Goal: Information Seeking & Learning: Find contact information

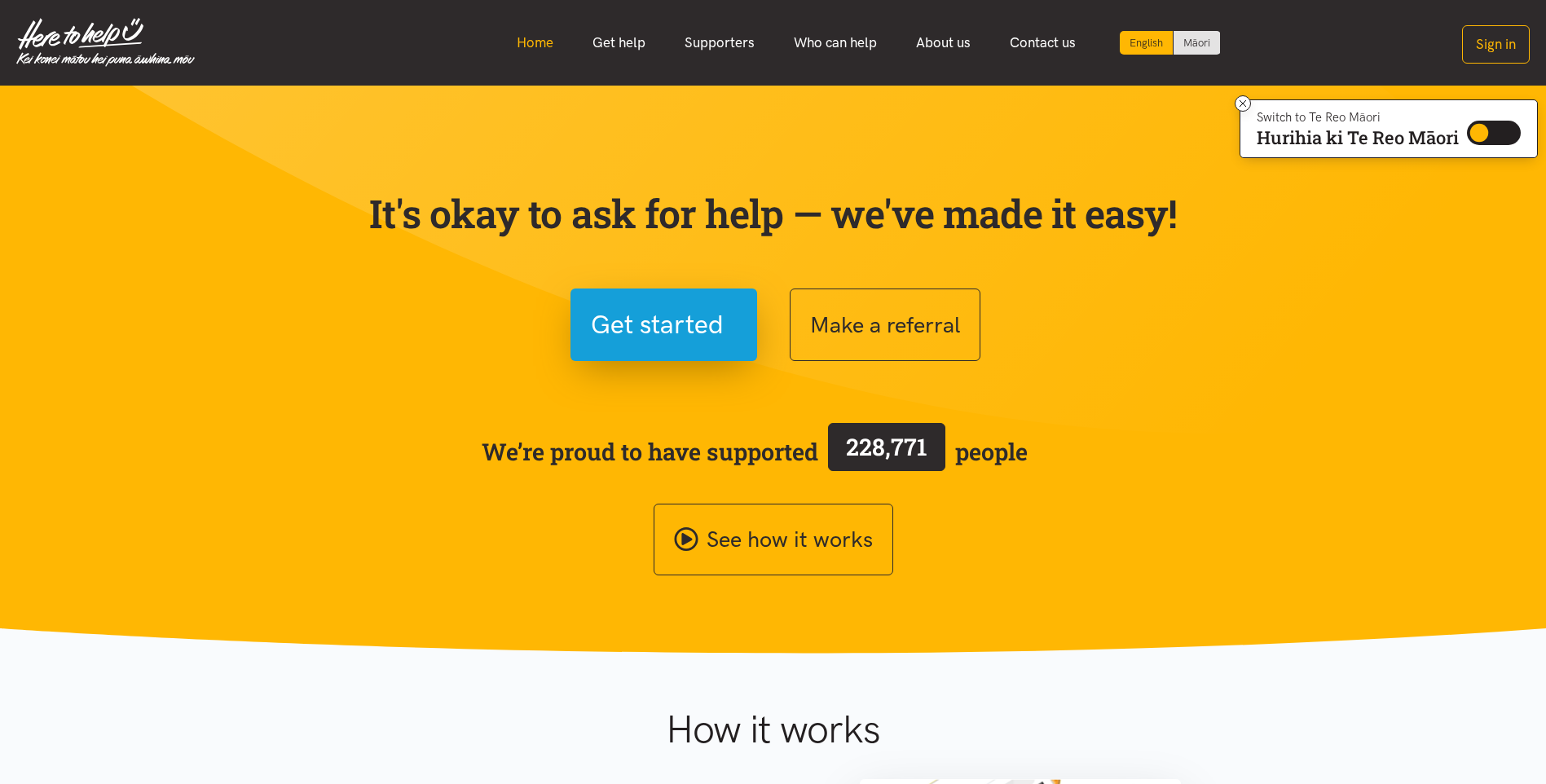
click at [552, 47] on link "Home" at bounding box center [535, 42] width 76 height 35
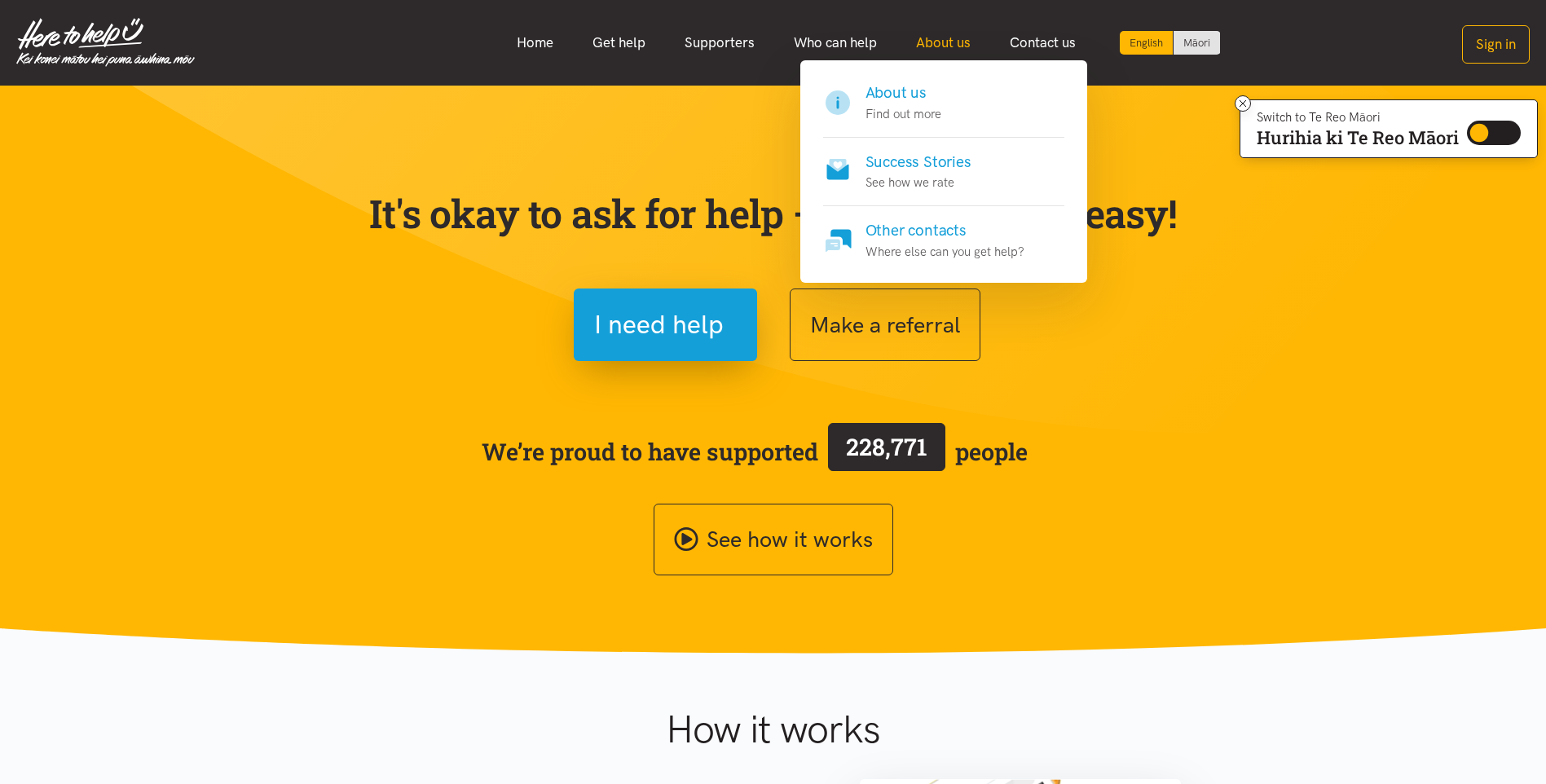
click at [952, 41] on link "About us" at bounding box center [943, 42] width 94 height 35
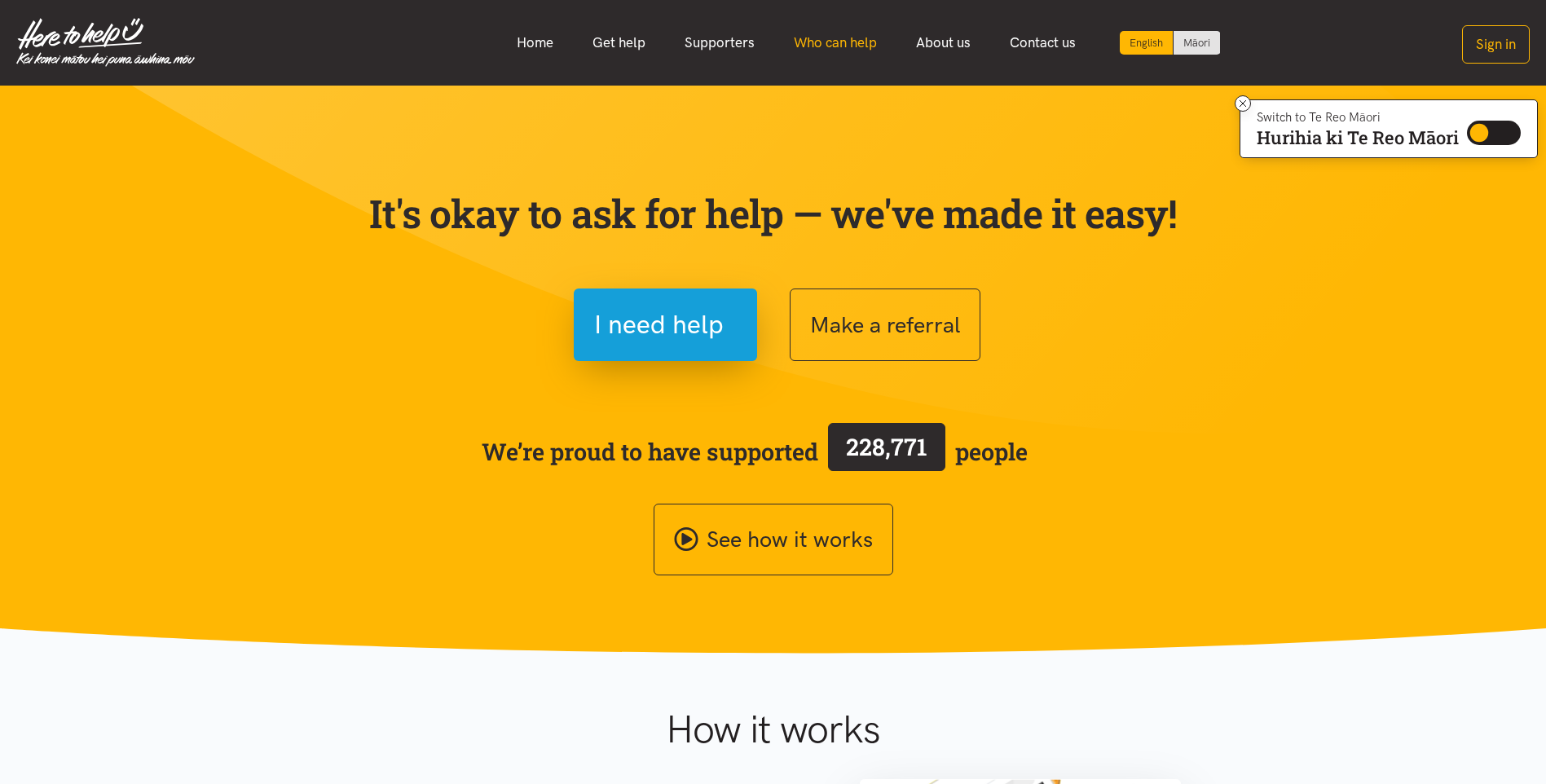
click at [857, 45] on link "Who can help" at bounding box center [835, 42] width 122 height 35
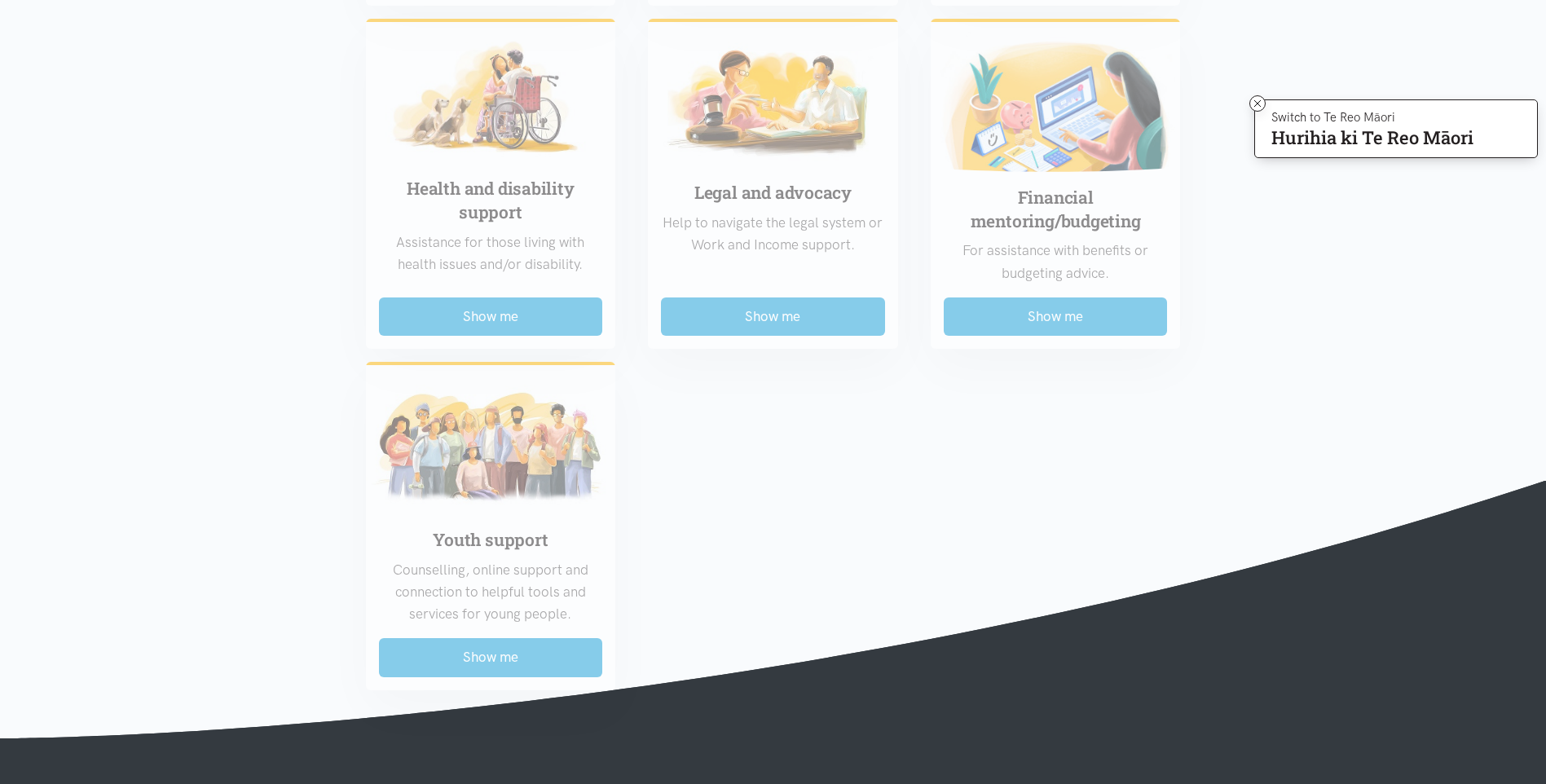
scroll to position [1222, 0]
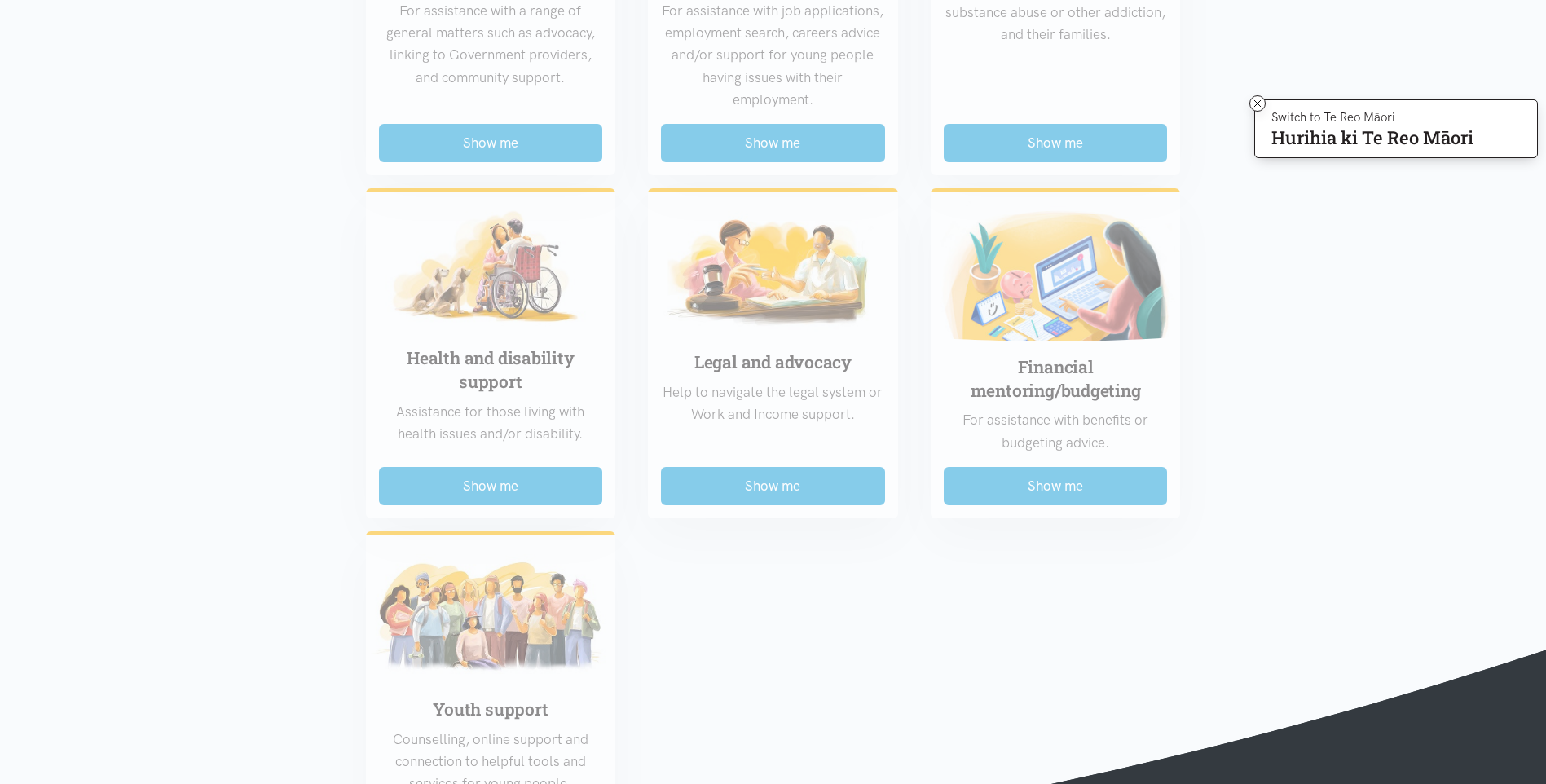
scroll to position [652, 0]
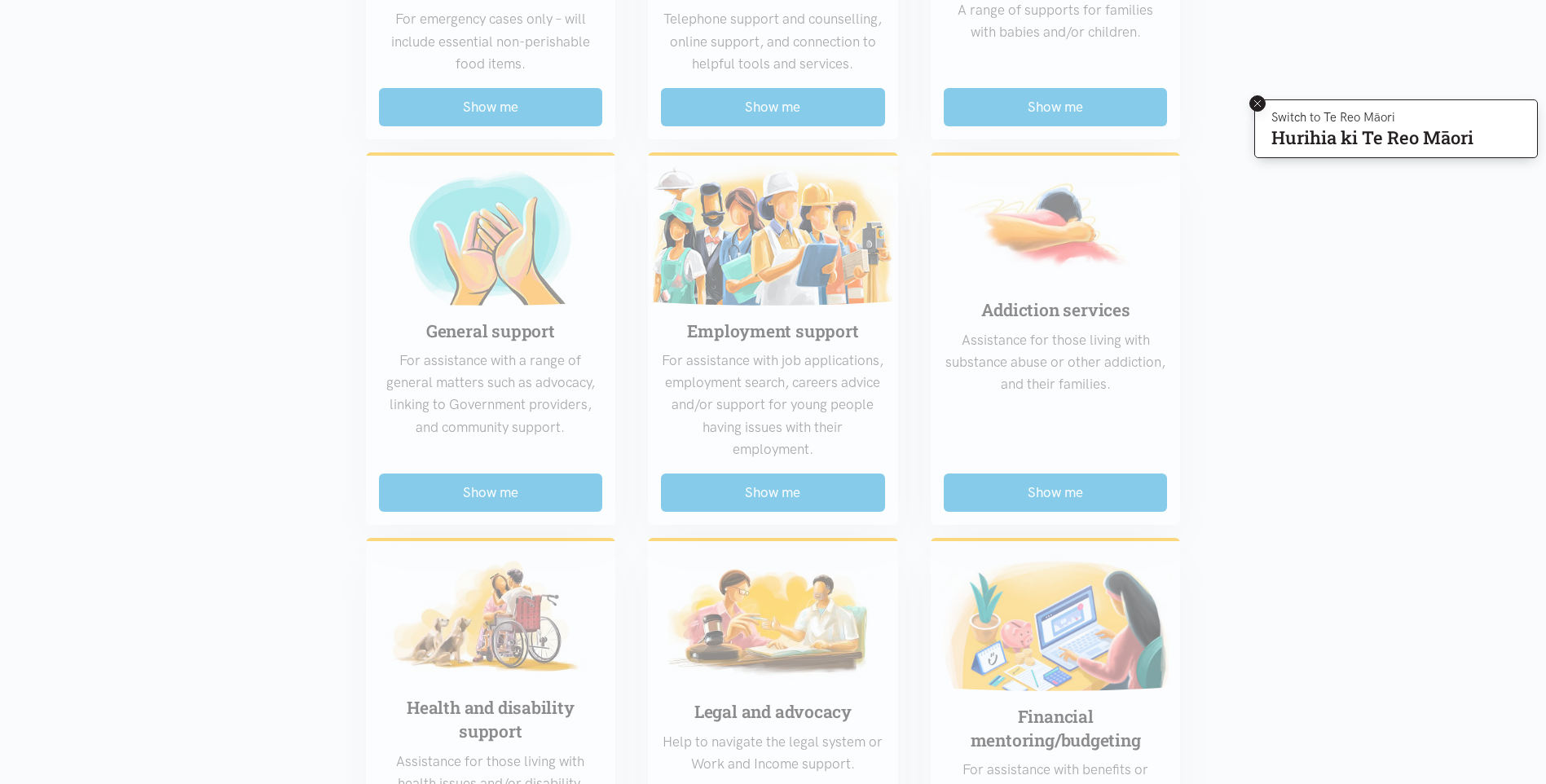
click at [1257, 105] on icon at bounding box center [1257, 103] width 7 height 7
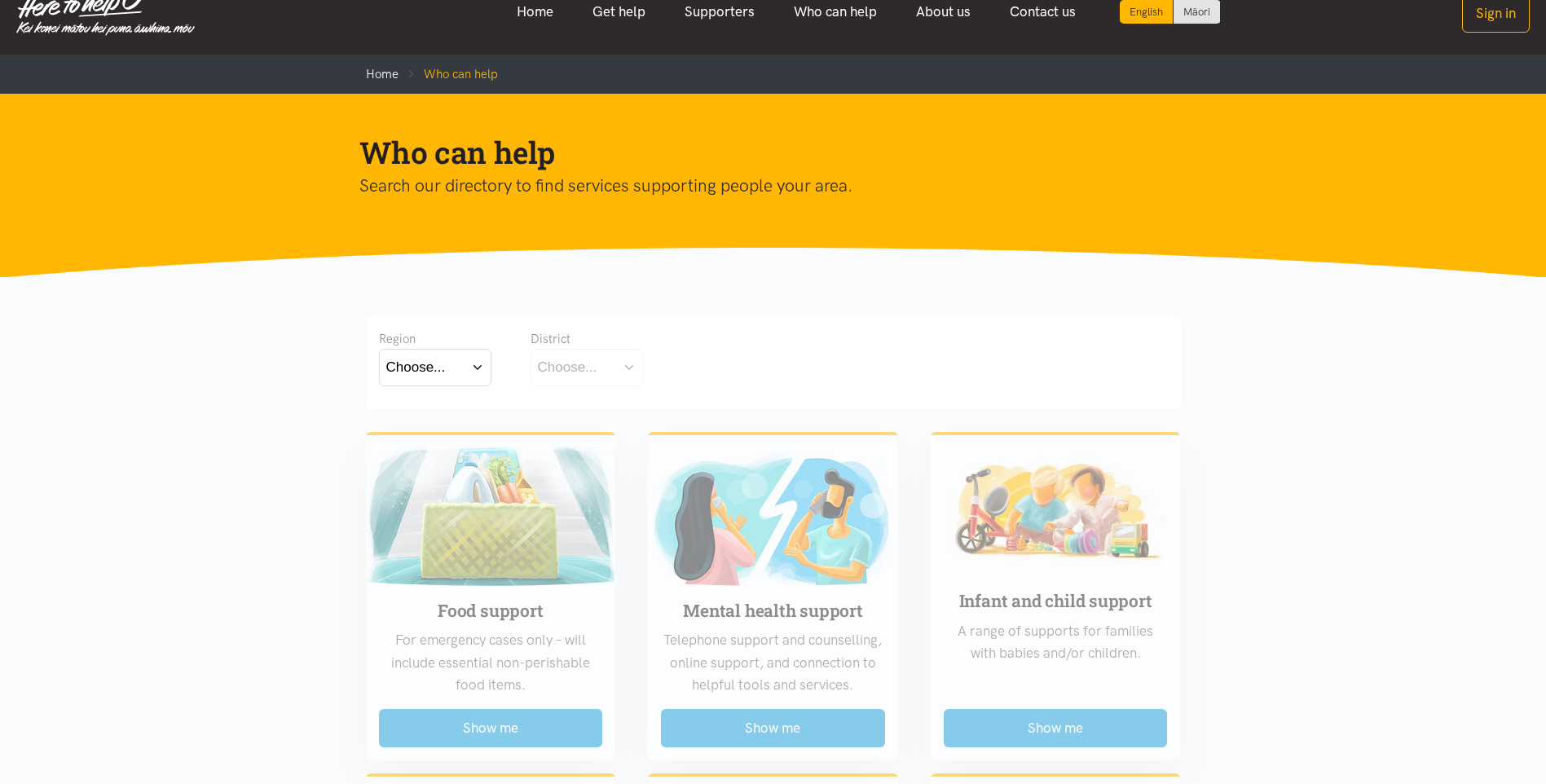
scroll to position [0, 0]
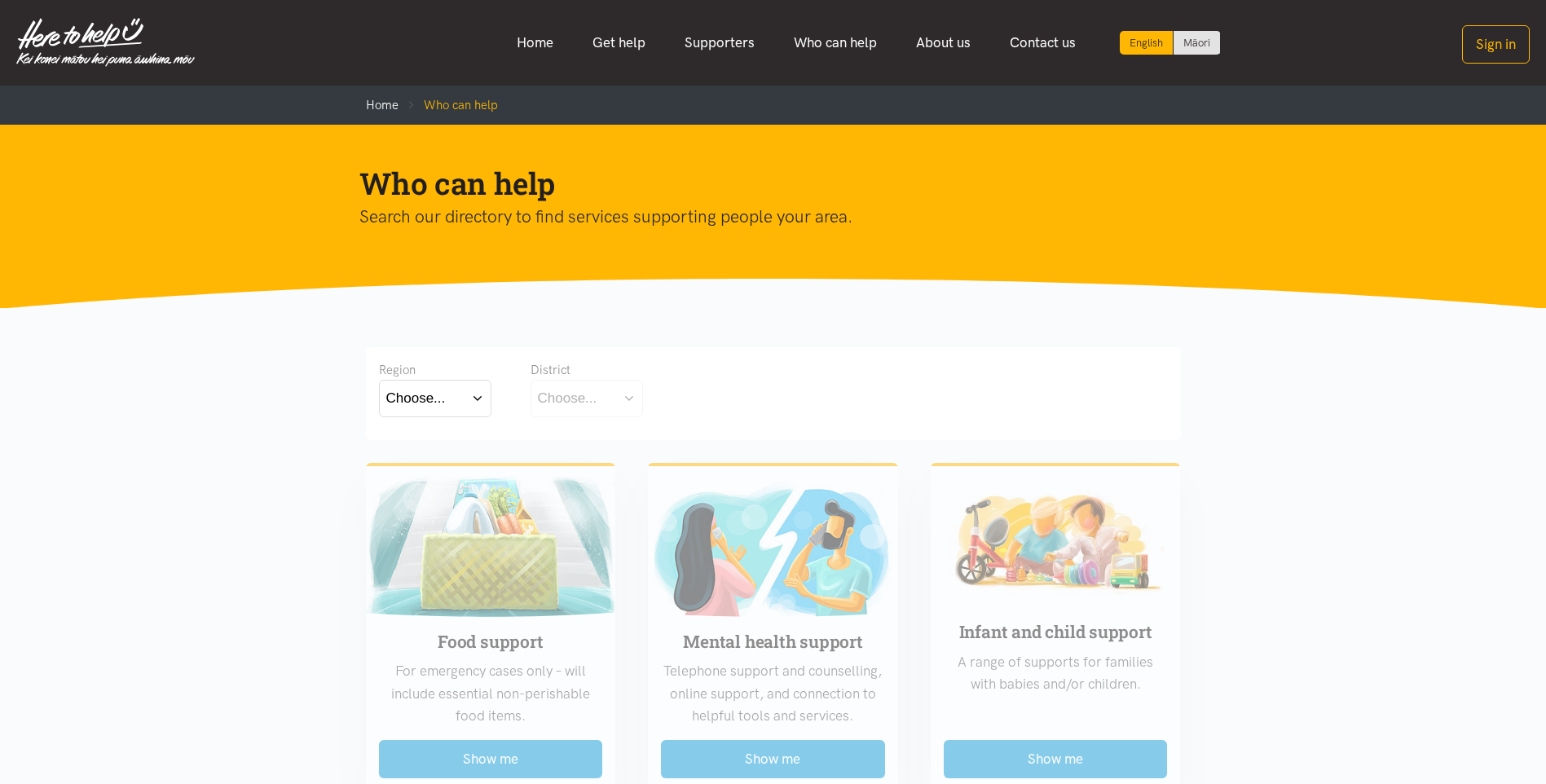
click at [483, 399] on button "Choose..." at bounding box center [435, 398] width 113 height 36
click at [430, 469] on label "Waikato" at bounding box center [435, 468] width 98 height 20
click at [0, 0] on input "Waikato" at bounding box center [0, 0] width 0 height 0
click at [681, 395] on button "Choose..." at bounding box center [612, 398] width 163 height 36
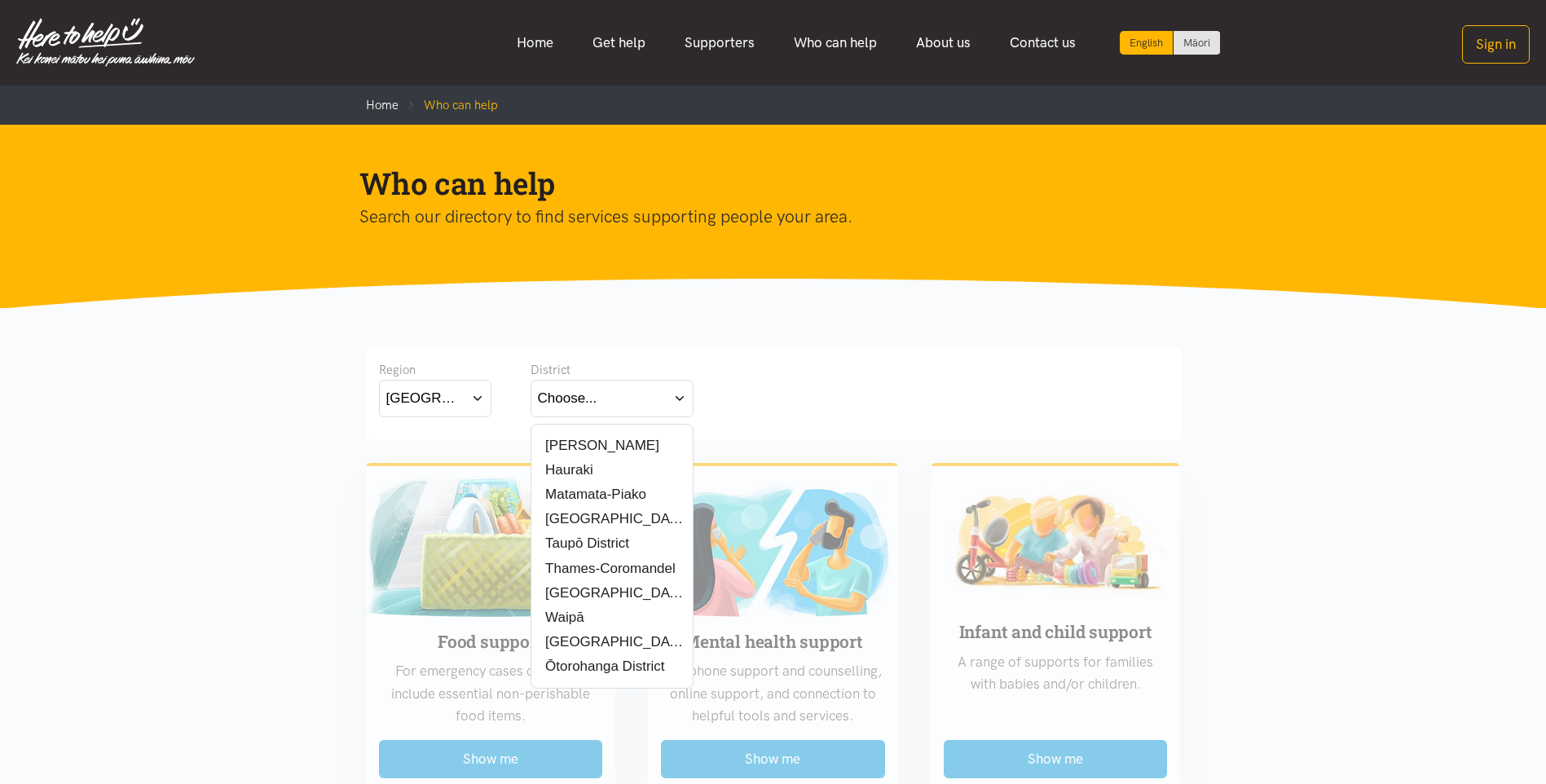
click at [597, 448] on label "[PERSON_NAME]" at bounding box center [598, 445] width 121 height 20
click at [0, 0] on input "[PERSON_NAME]" at bounding box center [0, 0] width 0 height 0
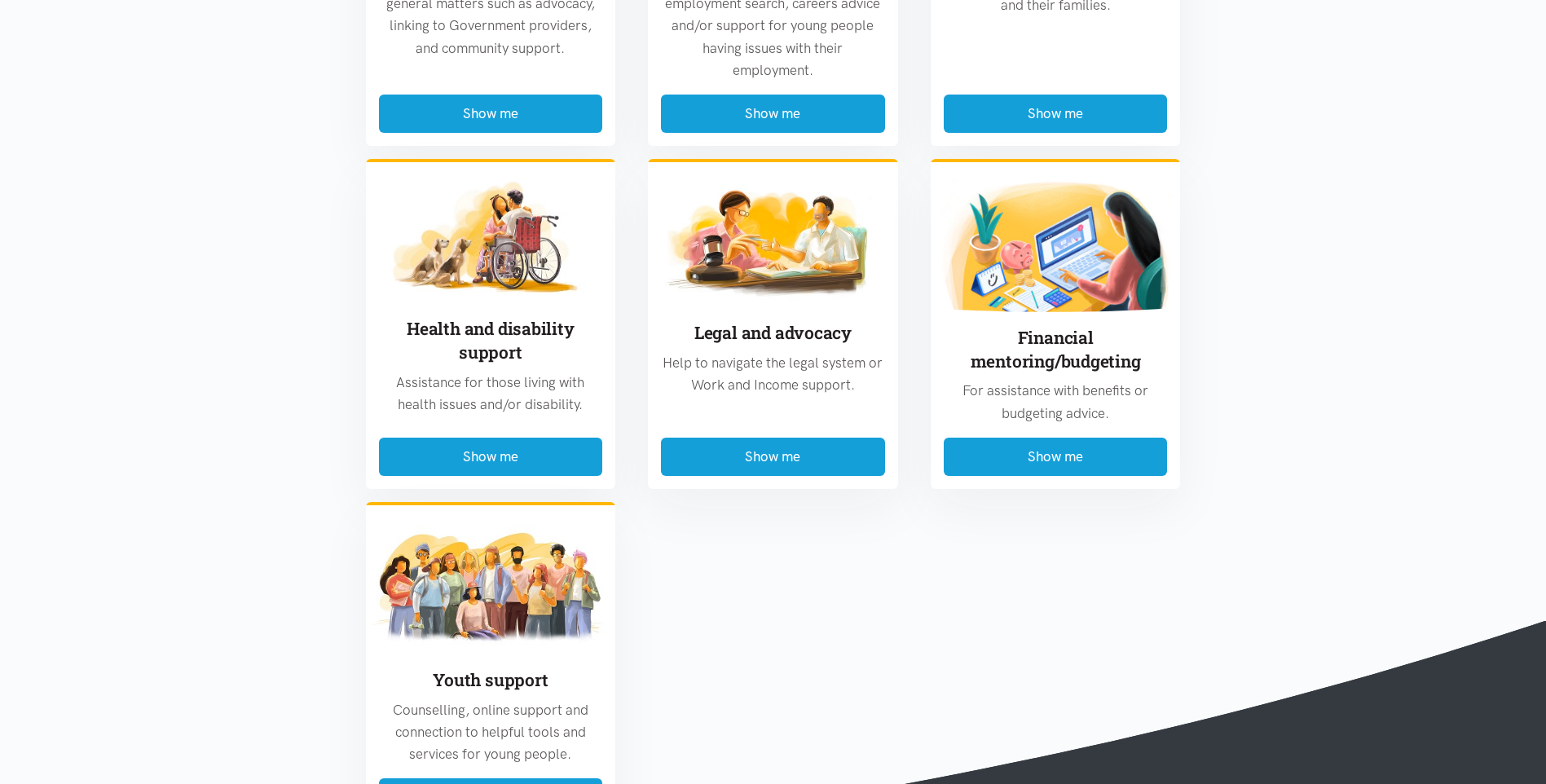
scroll to position [1222, 0]
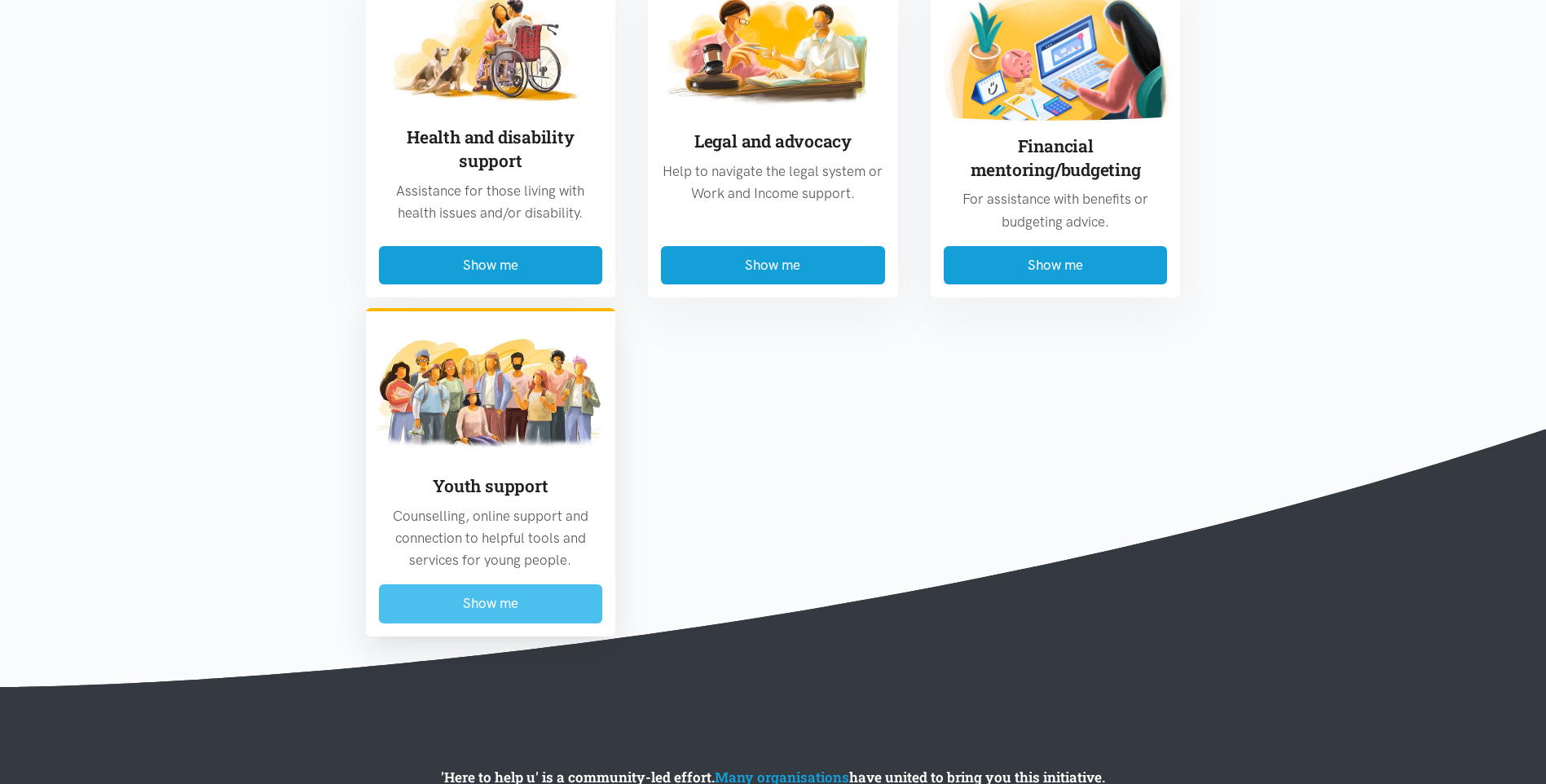
click at [475, 610] on button "Show me" at bounding box center [491, 603] width 224 height 38
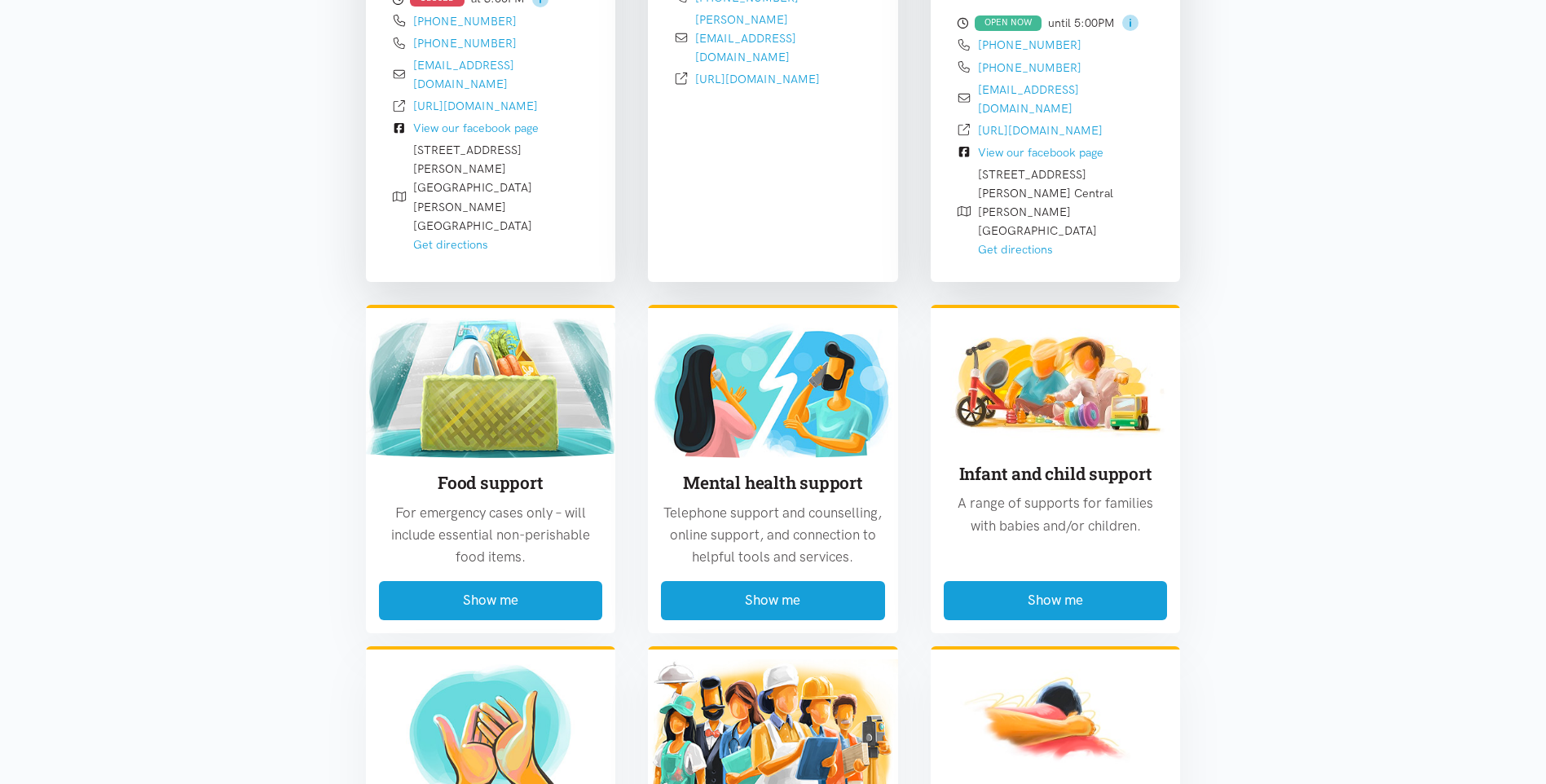
scroll to position [2678, 0]
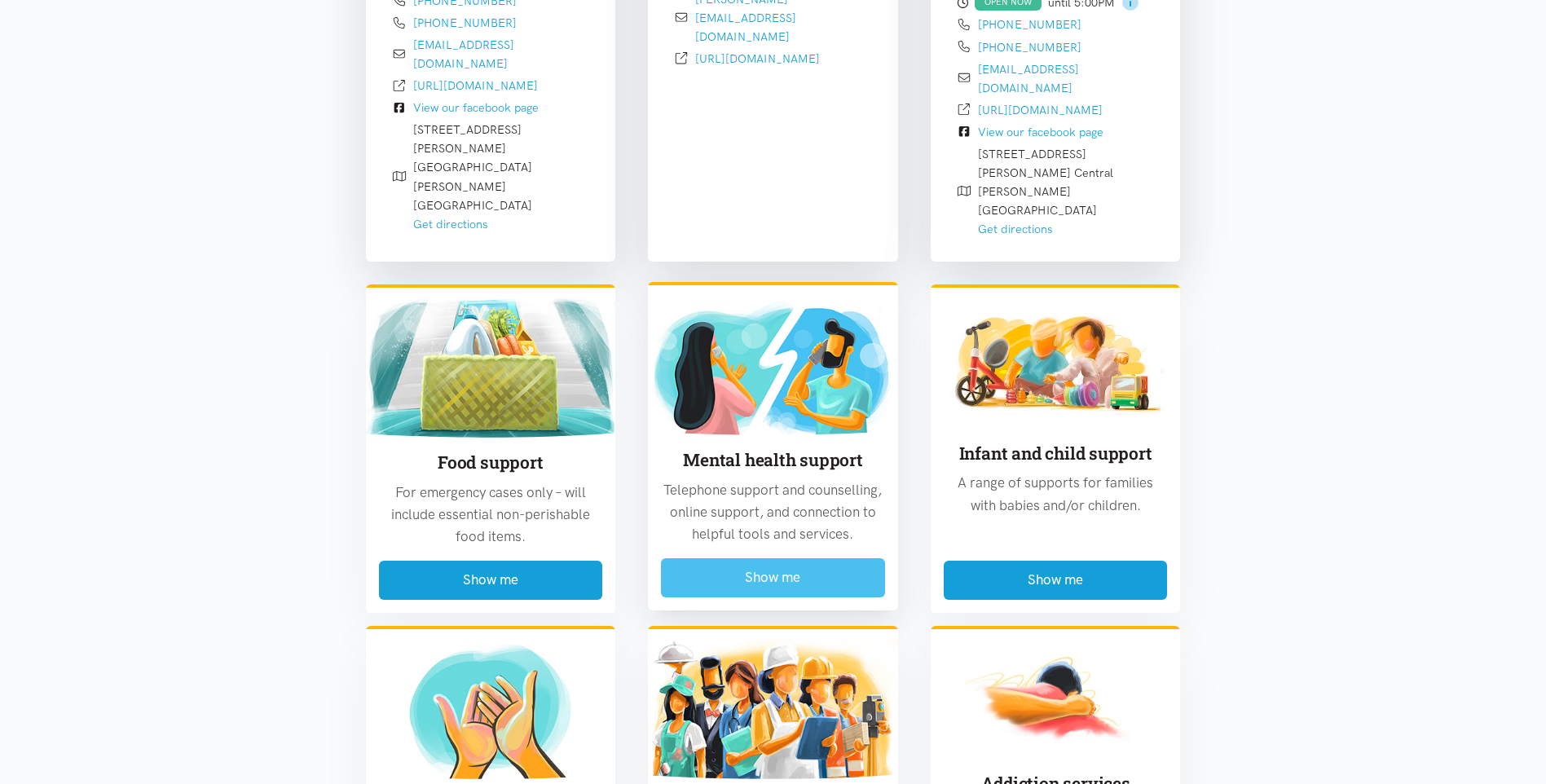
click at [772, 558] on button "Show me" at bounding box center [773, 577] width 224 height 38
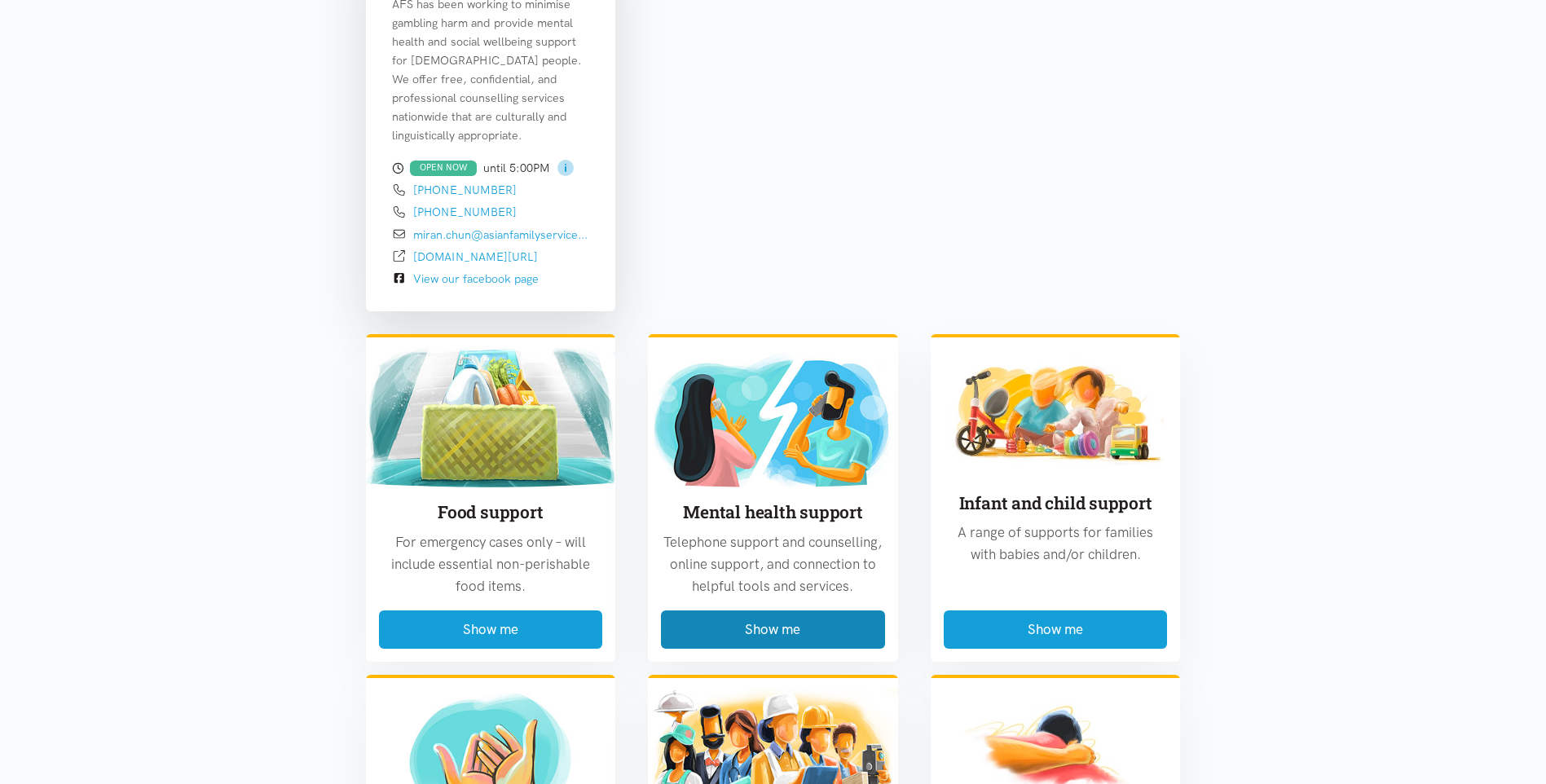
scroll to position [3248, 0]
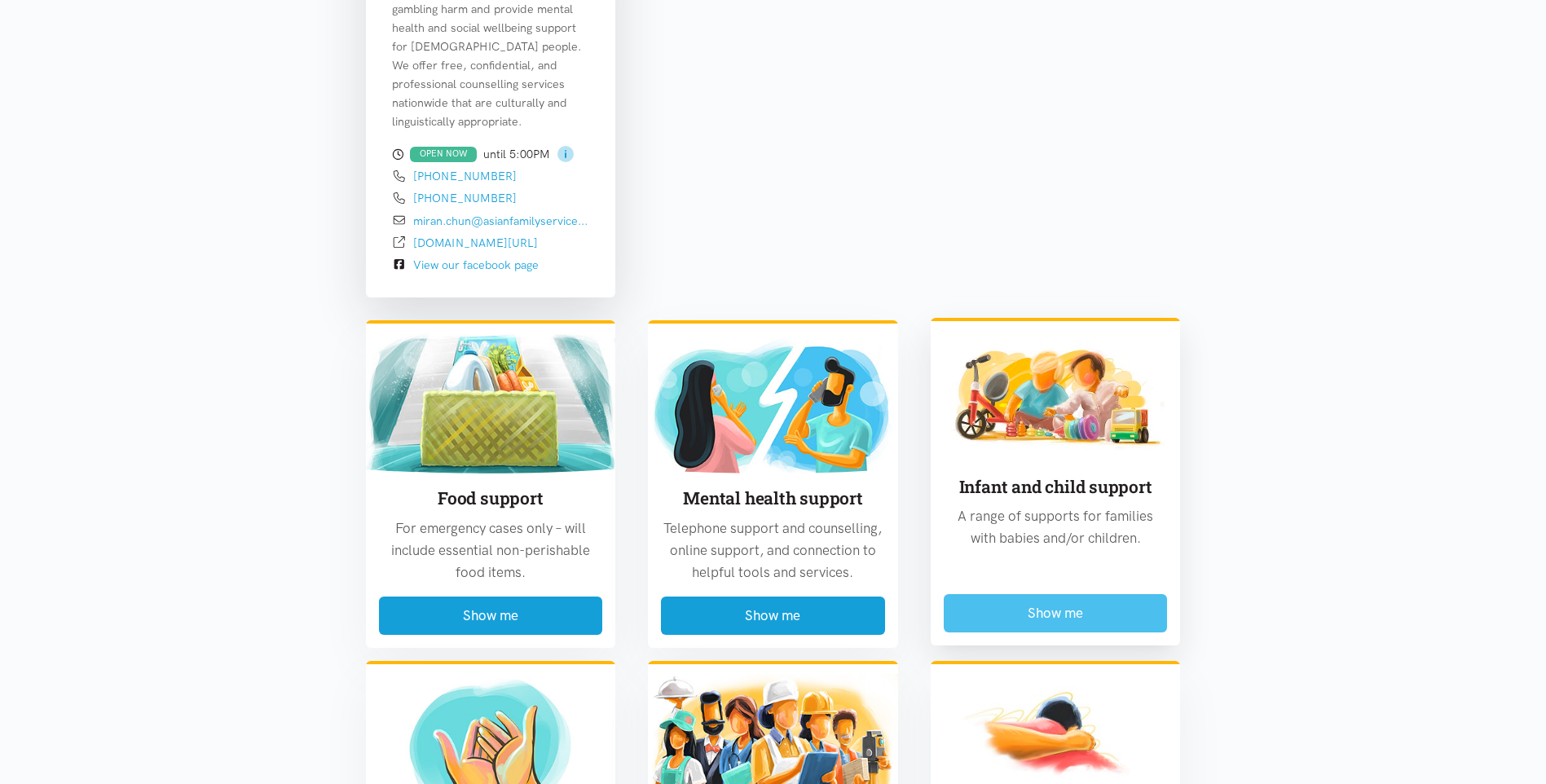
click at [1026, 594] on button "Show me" at bounding box center [1056, 613] width 224 height 38
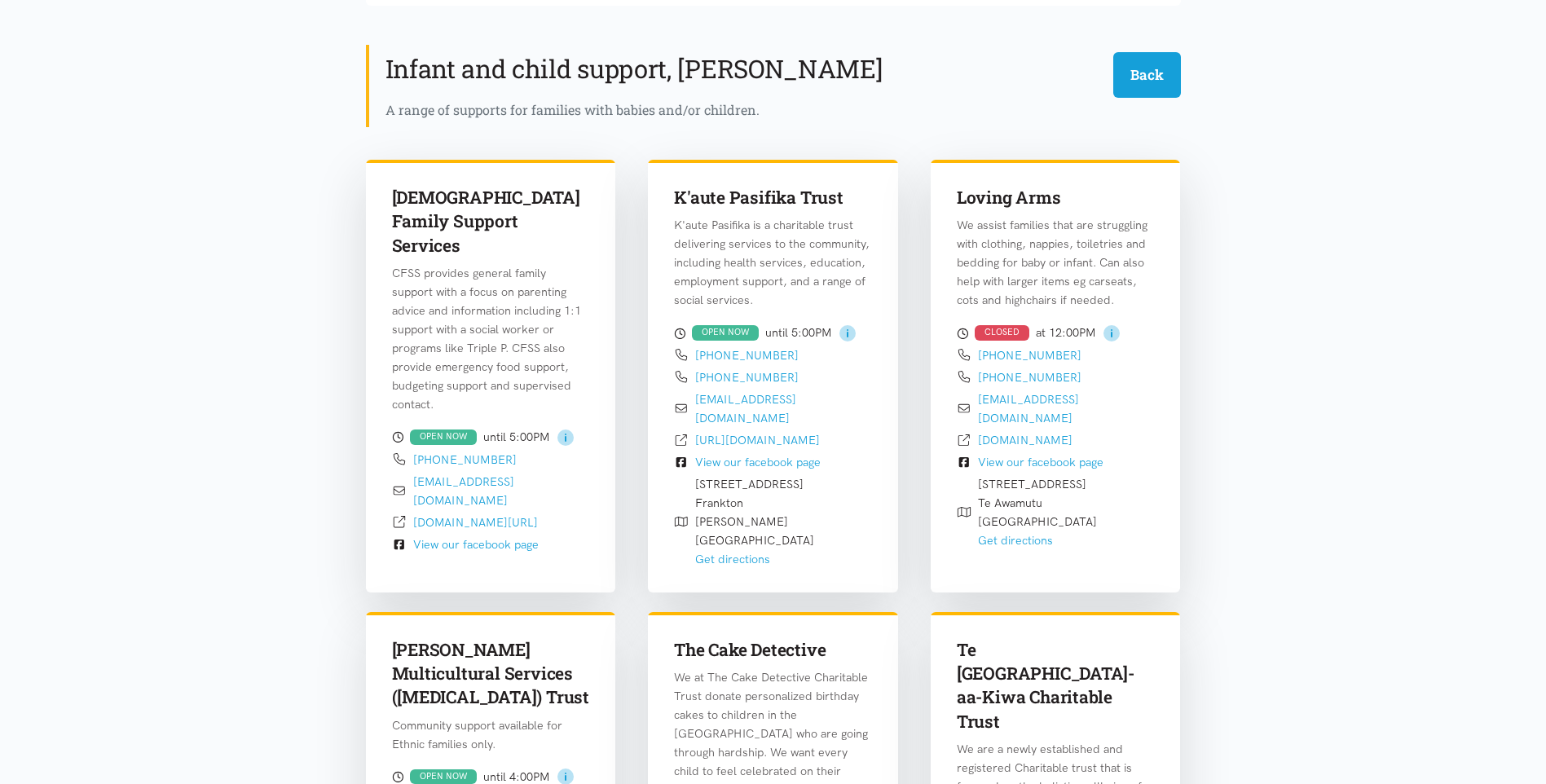
scroll to position [316, 0]
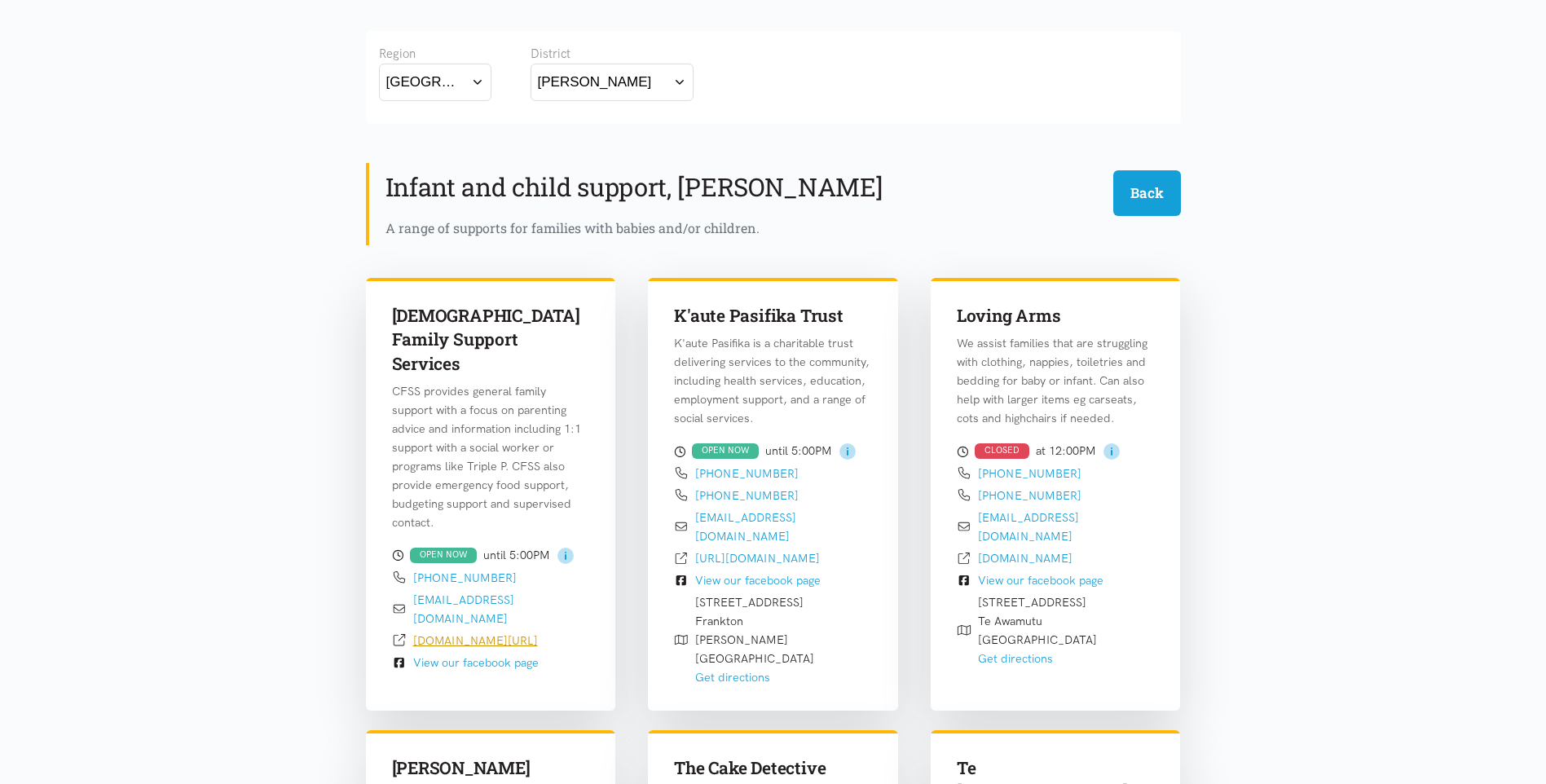
click at [436, 633] on link "cfss.org.nz/" at bounding box center [475, 640] width 124 height 14
click at [488, 592] on link "admin@cfss.org.nz" at bounding box center [464, 608] width 101 height 33
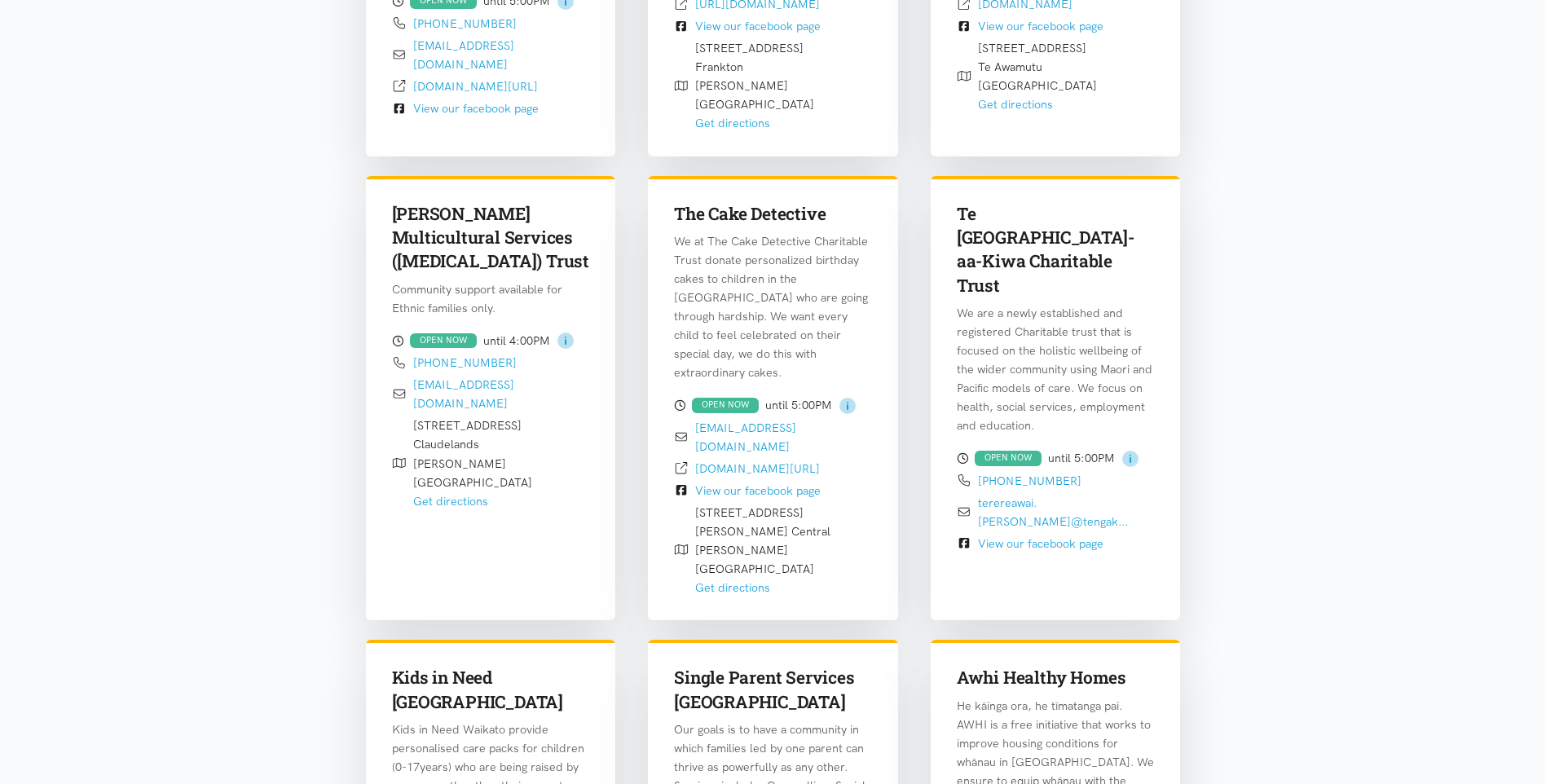
scroll to position [886, 0]
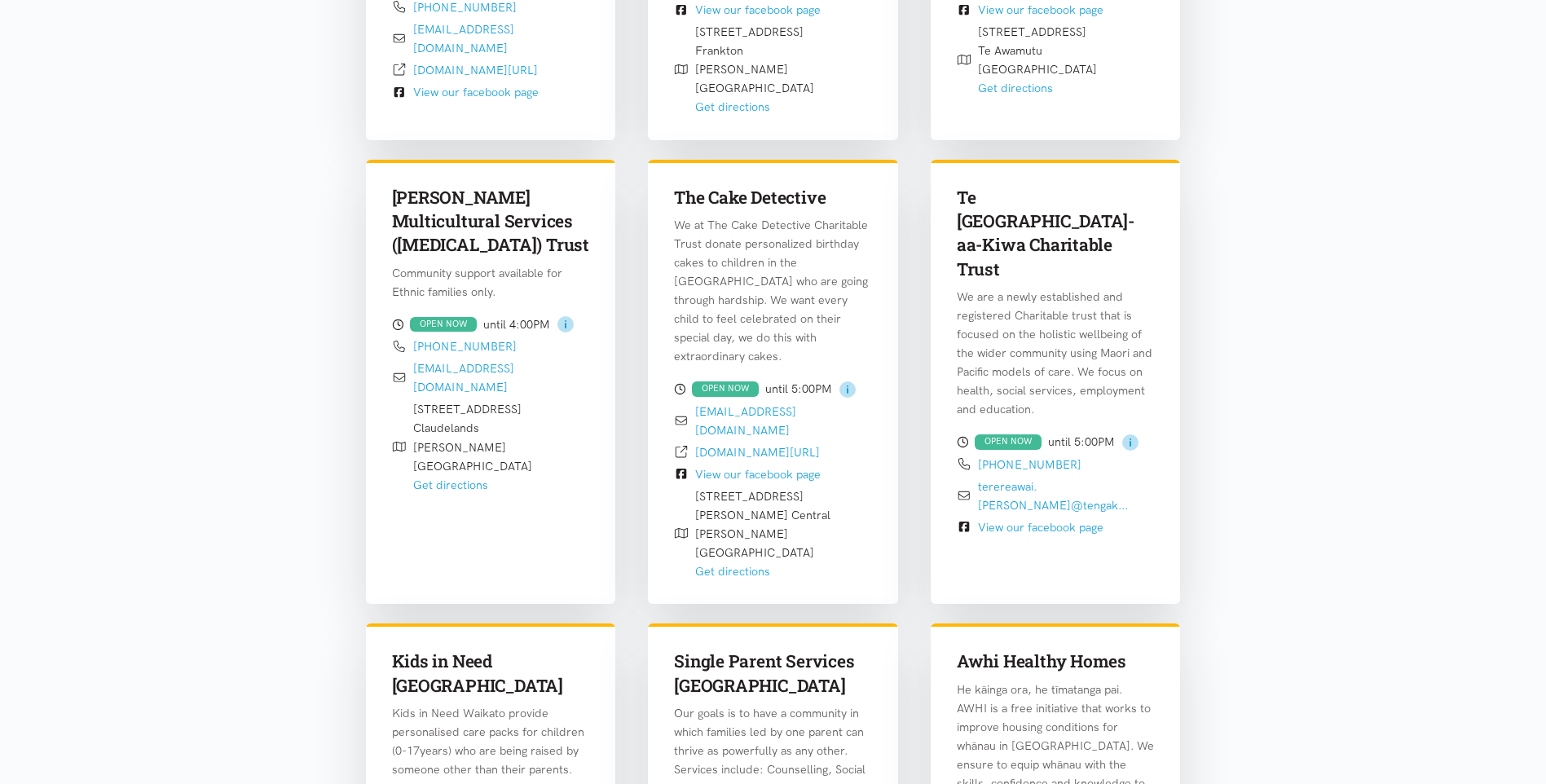
drag, startPoint x: 960, startPoint y: 171, endPoint x: 1116, endPoint y: 192, distance: 157.4
click at [1116, 192] on h3 "Te Ngaakau-aa-Kiwa Charitable Trust" at bounding box center [1055, 233] width 198 height 97
drag, startPoint x: 1116, startPoint y: 192, endPoint x: 1043, endPoint y: 167, distance: 77.2
copy h3 "Te Ngaakau-aa-Kiwa Charitable Trust"
click at [1110, 301] on p "We are a newly established and registered Charitable trust that is focused on t…" at bounding box center [1055, 353] width 198 height 131
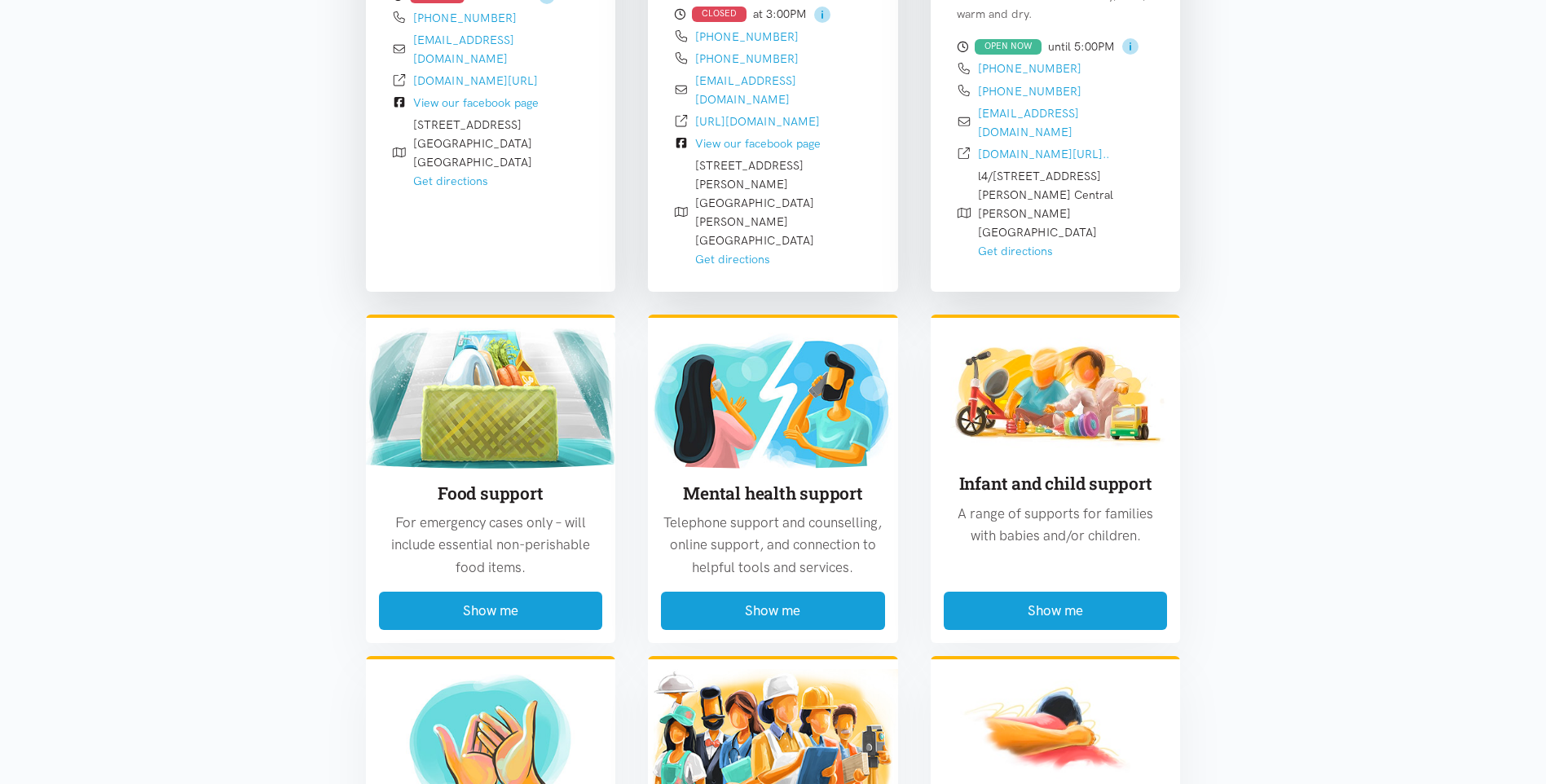
scroll to position [1701, 0]
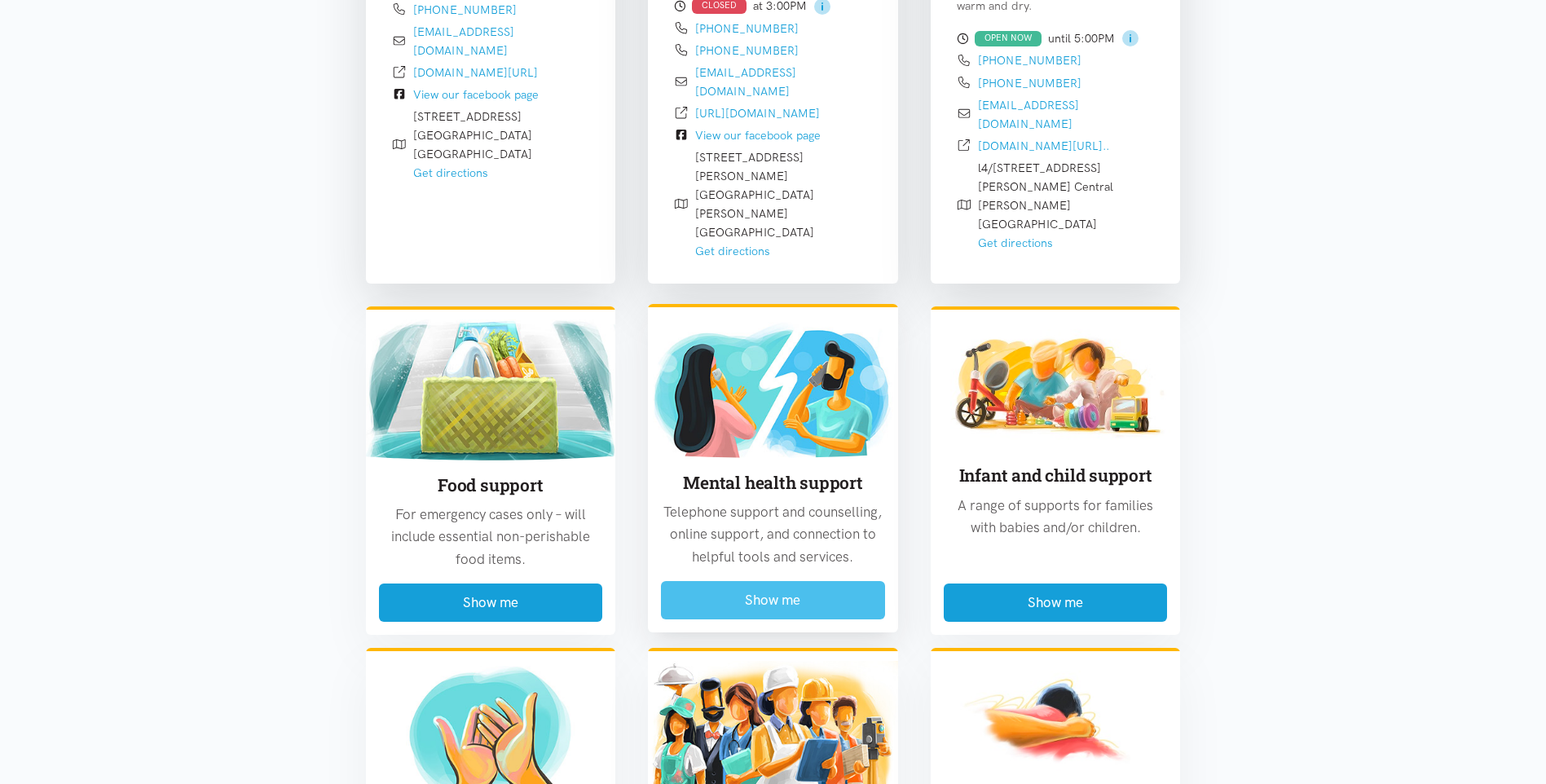
click at [753, 580] on button "Show me" at bounding box center [773, 599] width 224 height 38
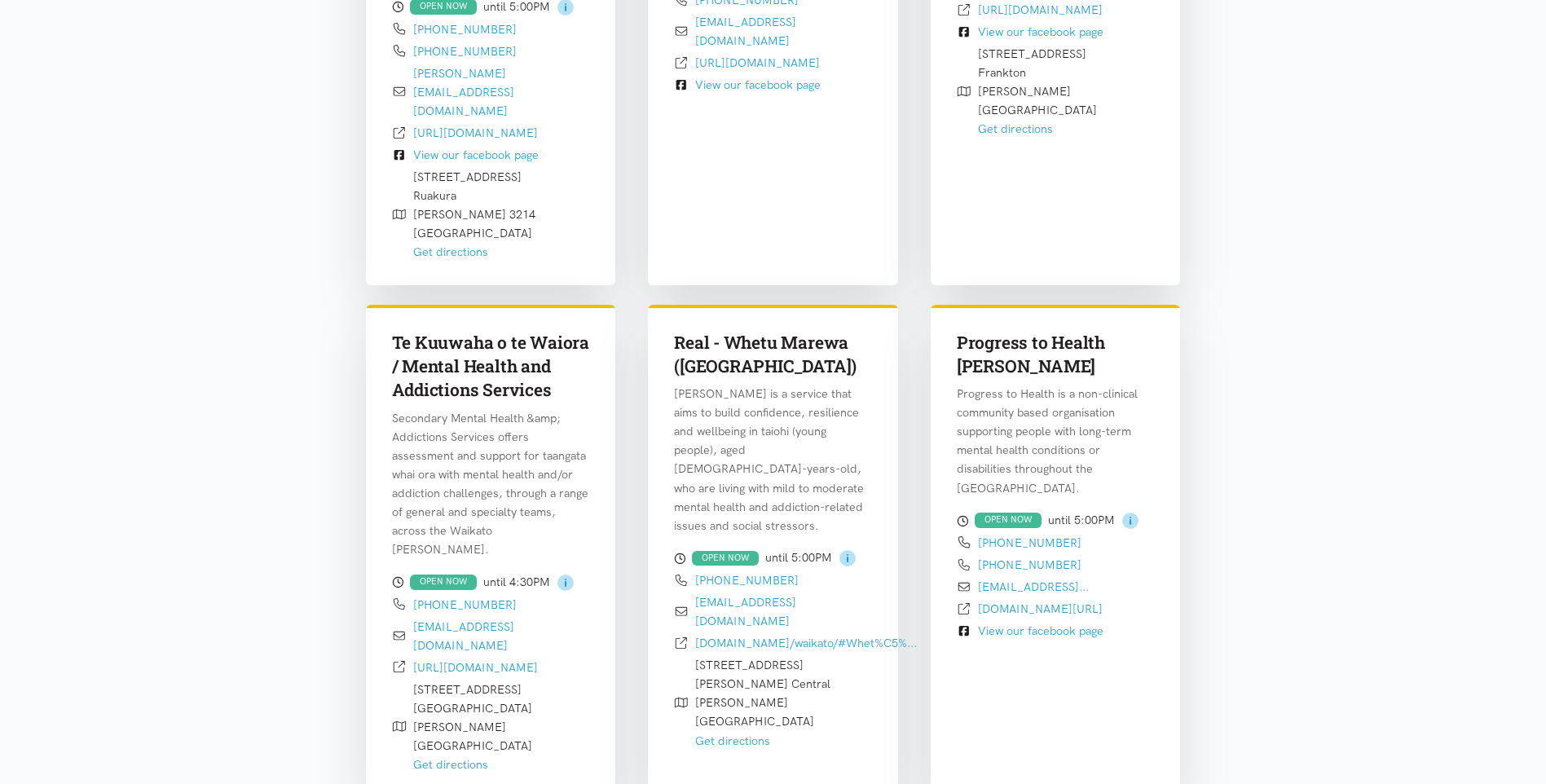
scroll to position [886, 0]
